Goal: Task Accomplishment & Management: Use online tool/utility

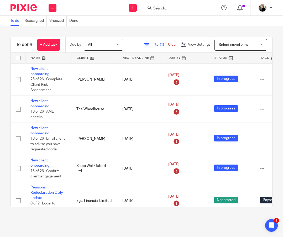
drag, startPoint x: 265, startPoint y: 167, endPoint x: 261, endPoint y: 177, distance: 10.7
click at [262, 177] on div "To do (9) + Add task Due by All All Today Tomorrow This week Next week This mon…" at bounding box center [142, 122] width 262 height 171
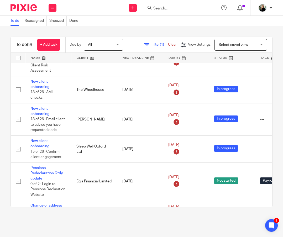
scroll to position [34, 0]
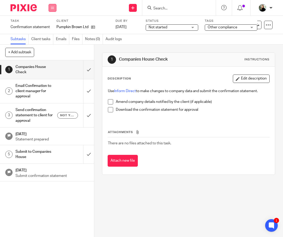
click at [53, 6] on icon at bounding box center [52, 7] width 3 height 3
click at [55, 25] on li "Work" at bounding box center [54, 25] width 14 height 8
click at [53, 25] on link "Work" at bounding box center [51, 25] width 9 height 4
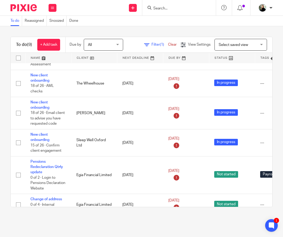
scroll to position [34, 0]
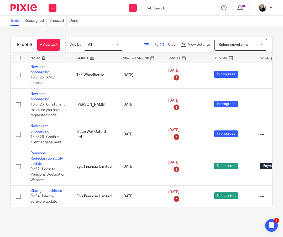
click at [153, 7] on form at bounding box center [181, 7] width 56 height 7
click at [153, 10] on input "Search" at bounding box center [176, 8] width 47 height 5
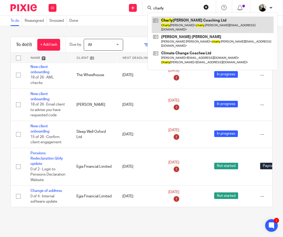
type input "charly"
click at [152, 19] on link at bounding box center [213, 25] width 122 height 16
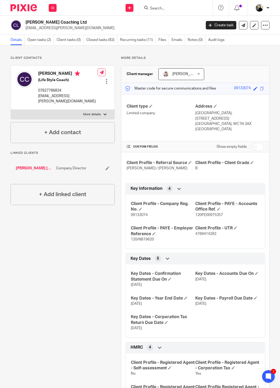
click at [139, 12] on div at bounding box center [176, 8] width 74 height 16
click at [149, 9] on input "Search" at bounding box center [172, 8] width 47 height 5
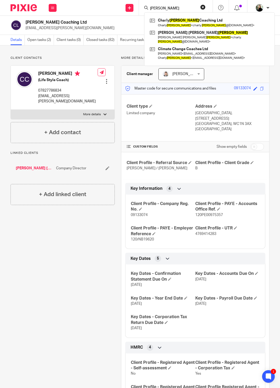
type input "cox"
click button "submit" at bounding box center [0, 0] width 0 height 0
click at [148, 21] on link at bounding box center [209, 23] width 122 height 12
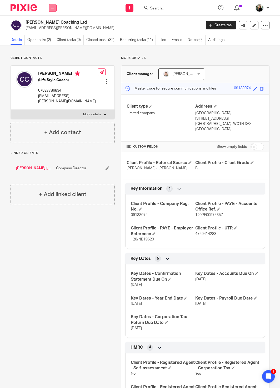
click at [52, 7] on icon at bounding box center [52, 7] width 3 height 3
click at [52, 23] on link "Work" at bounding box center [51, 25] width 8 height 4
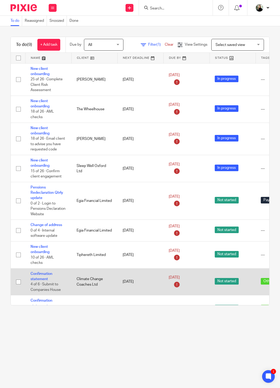
click at [56, 268] on td "Confirmation statement 4 of 6 · Submit to Companies House" at bounding box center [48, 281] width 46 height 27
click at [52, 272] on link "Confirmation statement" at bounding box center [41, 276] width 22 height 9
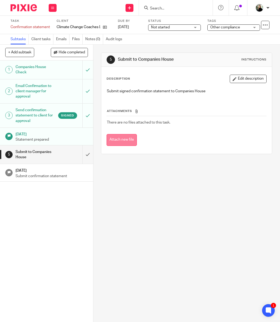
click at [115, 134] on button "Attach new file" at bounding box center [121, 140] width 30 height 12
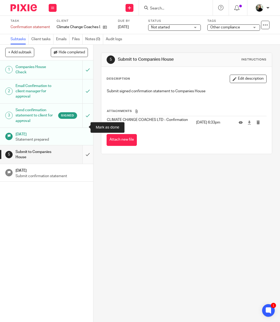
click at [82, 145] on input "submit" at bounding box center [46, 154] width 93 height 19
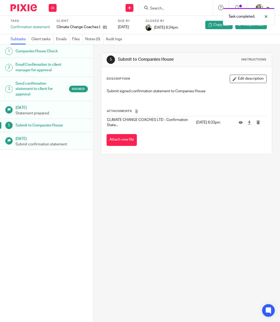
click at [76, 176] on div "1 Companies House Check 2 Email Confirmation to client manager for approval 3 S…" at bounding box center [46, 175] width 93 height 261
click at [55, 7] on button at bounding box center [53, 8] width 8 height 8
click at [54, 24] on li "Work" at bounding box center [54, 25] width 14 height 8
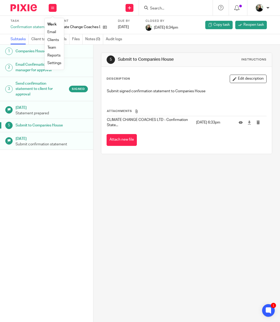
click at [53, 25] on link "Work" at bounding box center [51, 25] width 9 height 4
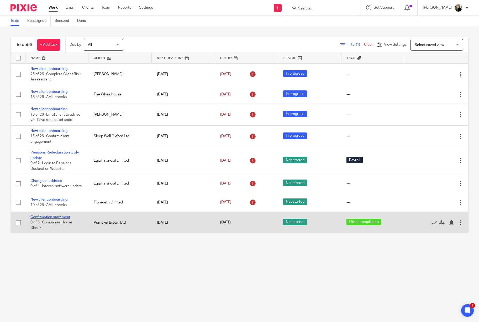
click at [42, 215] on link "Confirmation statement" at bounding box center [50, 217] width 40 height 4
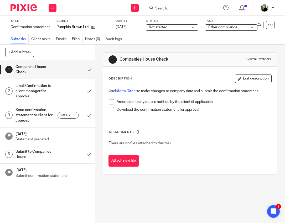
click at [112, 99] on span at bounding box center [111, 101] width 5 height 5
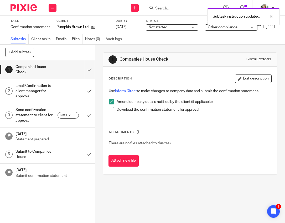
click at [109, 107] on span at bounding box center [111, 109] width 5 height 5
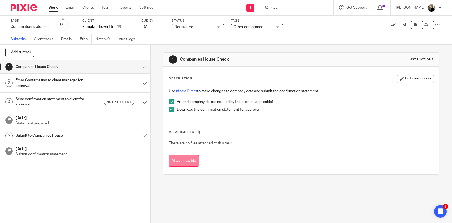
click at [185, 155] on button "Attach new file" at bounding box center [184, 161] width 30 height 12
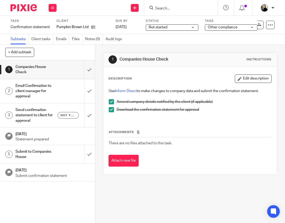
click at [185, 8] on input "Search" at bounding box center [178, 8] width 47 height 5
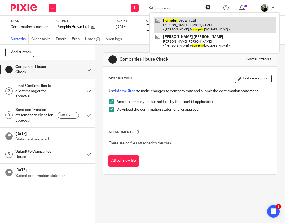
type input "pumpkin"
click at [207, 18] on link at bounding box center [215, 25] width 122 height 16
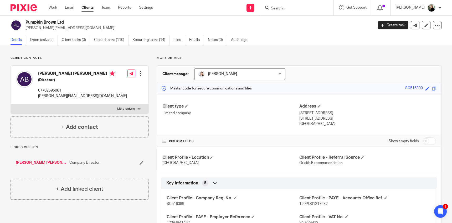
click at [132, 104] on label "More details" at bounding box center [80, 108] width 138 height 9
click at [11, 104] on input "More details" at bounding box center [11, 104] width 0 height 0
checkbox input "true"
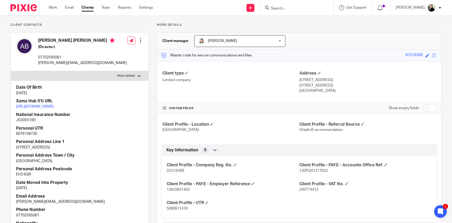
scroll to position [16, 0]
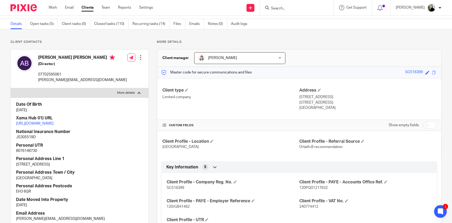
drag, startPoint x: 448, startPoint y: 65, endPoint x: 449, endPoint y: 69, distance: 4.7
click at [285, 69] on main "Pumpkin Brown Ltd [PERSON_NAME][EMAIL_ADDRESS][DOMAIN_NAME] Create task Update …" at bounding box center [226, 111] width 452 height 223
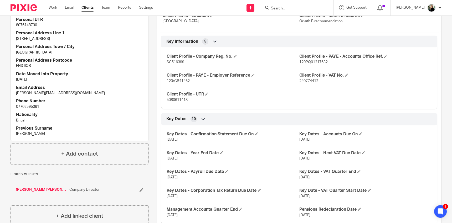
scroll to position [0, 0]
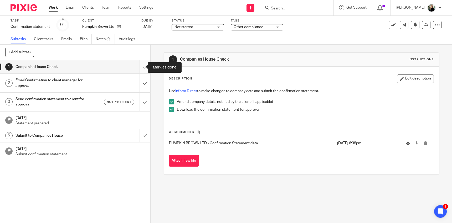
click at [143, 69] on input "submit" at bounding box center [75, 66] width 150 height 13
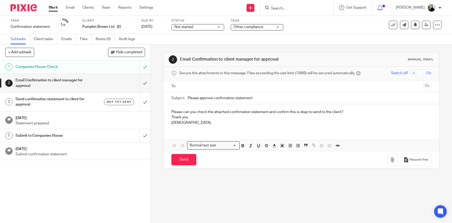
click at [194, 83] on input "text" at bounding box center [301, 86] width 240 height 6
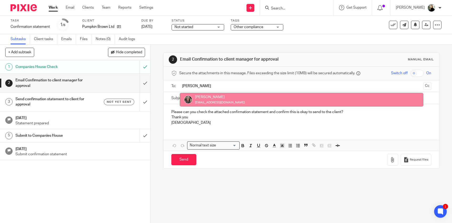
type input "hannah"
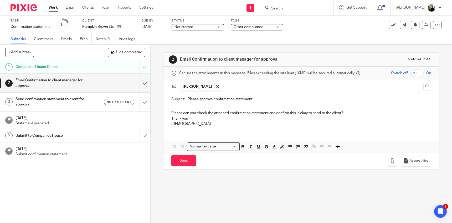
click at [242, 95] on input "Please approve confirmation statement" at bounding box center [310, 100] width 244 height 12
type input "Please approve confirmation statement - Pumpkin Brown"
click at [215, 117] on div "Please can you check the attached confirmation statement and confirm this is ok…" at bounding box center [301, 117] width 276 height 25
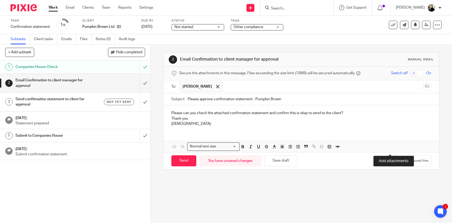
click at [390, 158] on icon "button" at bounding box center [392, 160] width 5 height 5
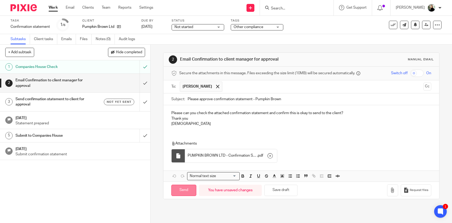
click at [182, 185] on input "Send" at bounding box center [183, 190] width 25 height 11
type input "Sent"
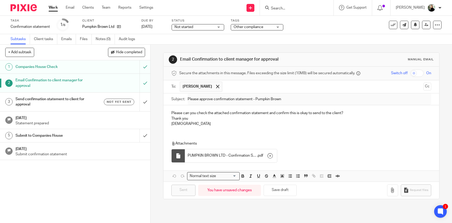
click at [218, 118] on div "Please can you check the attached confirmation statement and confirm this is ok…" at bounding box center [301, 117] width 276 height 25
click at [125, 172] on div "1 Companies House Check 2 Email Confirmation to client manager for approval 3 S…" at bounding box center [75, 141] width 150 height 163
click at [95, 99] on div "Not yet sent" at bounding box center [115, 102] width 40 height 7
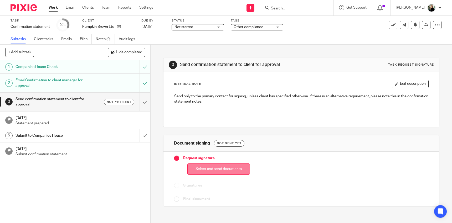
click at [197, 164] on button "Select and send documents" at bounding box center [218, 169] width 63 height 11
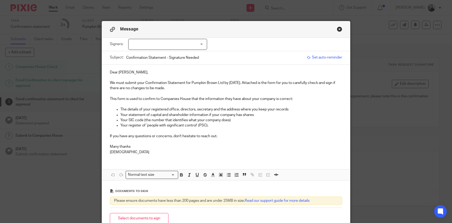
click at [149, 40] on div at bounding box center [167, 44] width 79 height 11
click at [150, 43] on div at bounding box center [167, 44] width 79 height 11
click at [152, 44] on div at bounding box center [167, 44] width 79 height 11
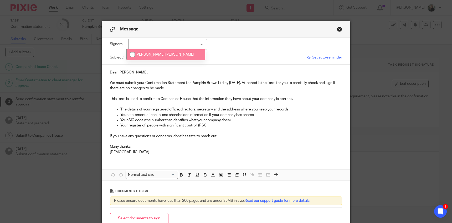
click at [149, 53] on span "[PERSON_NAME] [PERSON_NAME]" at bounding box center [165, 55] width 59 height 4
checkbox input "true"
click at [134, 213] on button "Select documents to sign" at bounding box center [139, 218] width 59 height 11
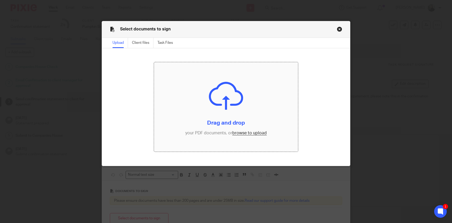
click at [242, 131] on input "file" at bounding box center [226, 107] width 144 height 90
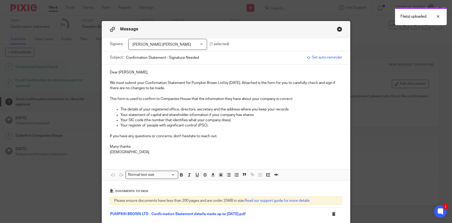
click at [133, 102] on p at bounding box center [226, 104] width 232 height 5
click at [196, 96] on p "This form is used to confirm to Companies House that the information they have …" at bounding box center [226, 98] width 232 height 5
click at [257, 96] on p "This form is used to confirm to Companies House that the information they have …" at bounding box center [226, 98] width 232 height 5
click at [339, 80] on p "We must submit your Confirmation Statement for Pumpkin Brown Ltd by 6 Oct 2025.…" at bounding box center [226, 85] width 232 height 11
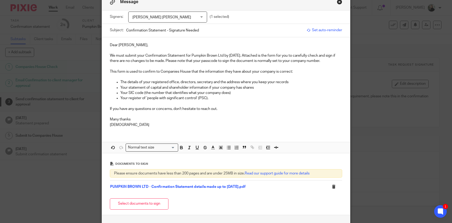
scroll to position [30, 0]
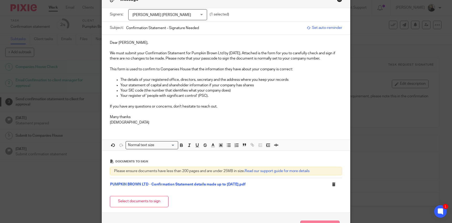
click at [313, 221] on button "Send to client" at bounding box center [319, 226] width 39 height 11
